Goal: Task Accomplishment & Management: Manage account settings

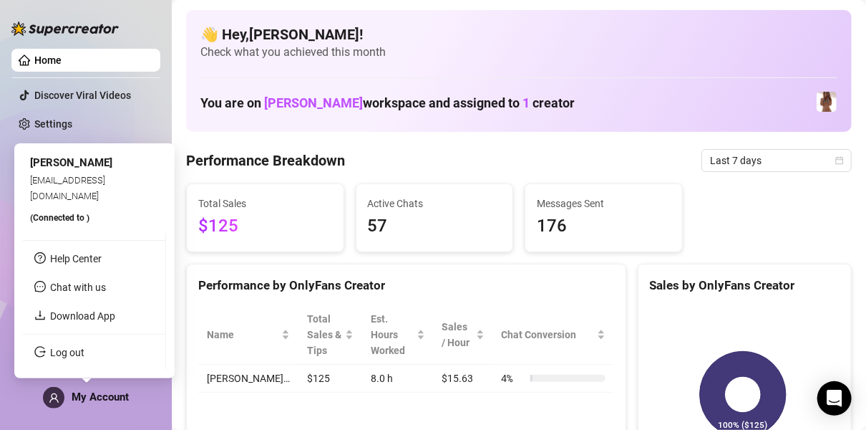
click at [54, 396] on icon "user" at bounding box center [54, 397] width 11 height 11
click at [59, 355] on link "Log out" at bounding box center [67, 352] width 34 height 11
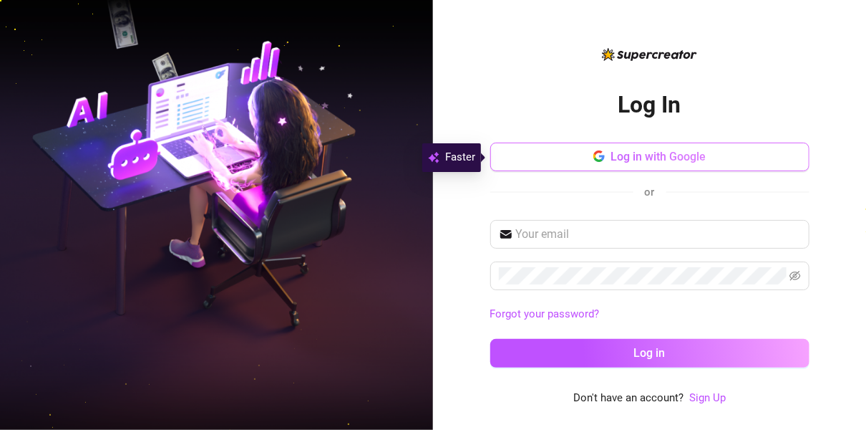
click at [629, 155] on span "Log in with Google" at bounding box center [658, 157] width 95 height 14
